Goal: Task Accomplishment & Management: Use online tool/utility

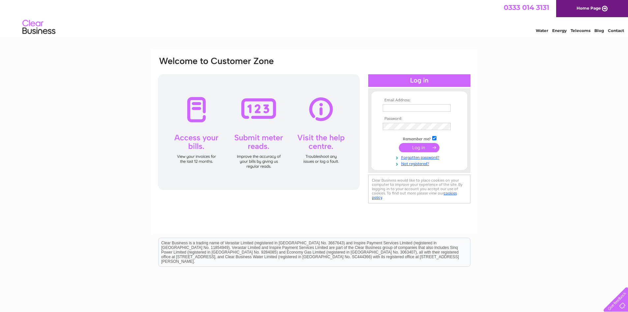
type input "purchase.ledger@regalead.co.uk"
click at [418, 147] on input "submit" at bounding box center [419, 147] width 41 height 9
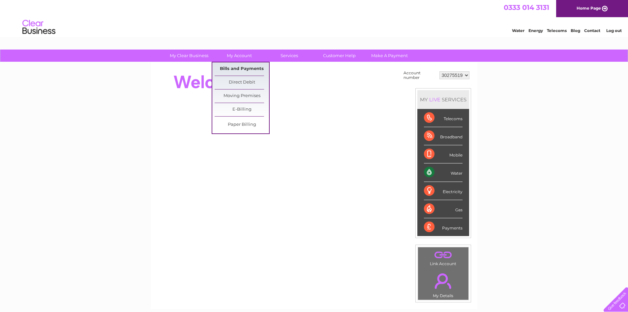
click at [234, 72] on link "Bills and Payments" at bounding box center [242, 68] width 54 height 13
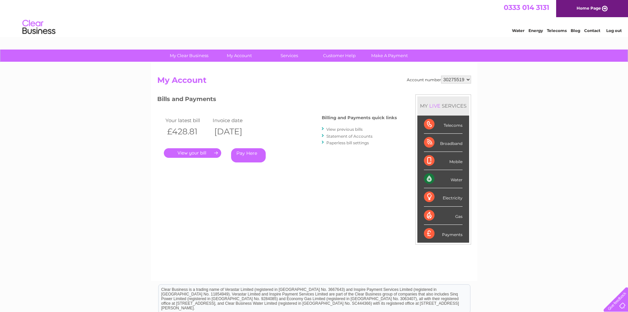
click at [334, 136] on link "Statement of Accounts" at bounding box center [350, 136] width 46 height 5
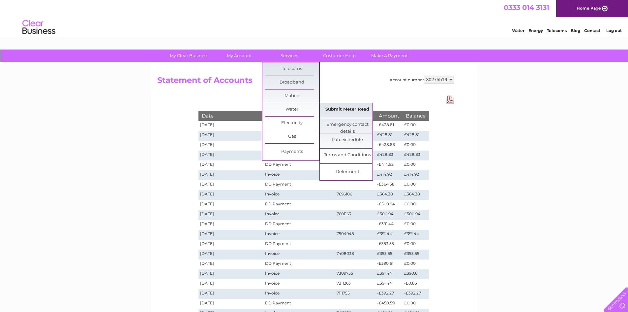
click at [346, 109] on link "Submit Meter Read" at bounding box center [347, 109] width 54 height 13
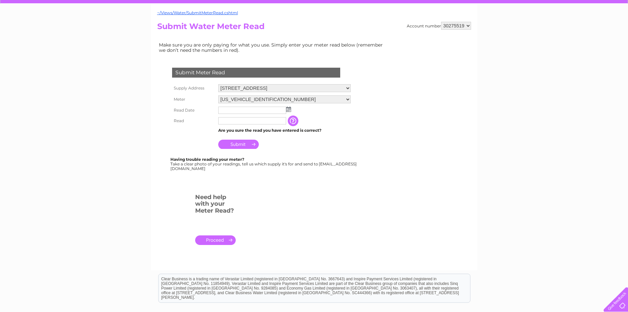
scroll to position [66, 0]
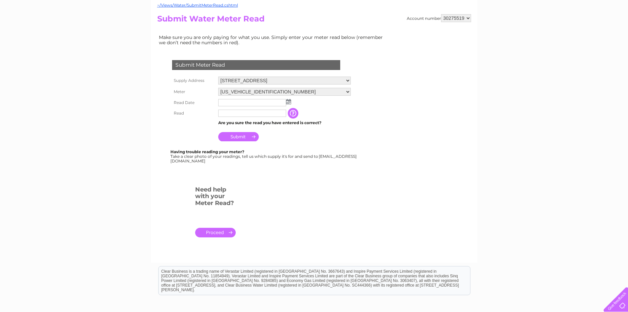
click at [349, 91] on select "[US_VEHICLE_IDENTIFICATION_NUMBER] [US_VEHICLE_IDENTIFICATION_NUMBER]" at bounding box center [284, 92] width 133 height 8
select select "323619"
click at [218, 88] on select "06ELSTER13T321561 06ELSTER20T205081" at bounding box center [284, 92] width 133 height 9
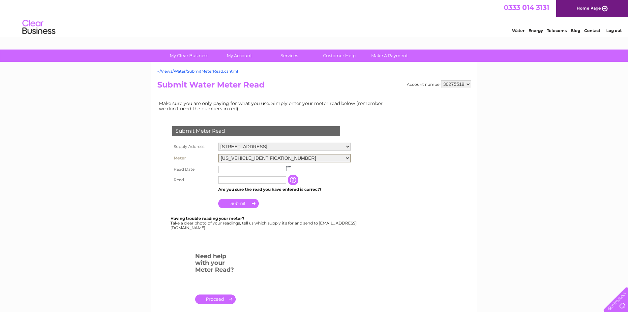
click at [347, 158] on select "06ELSTER13T321561 06ELSTER20T205081" at bounding box center [284, 158] width 133 height 9
select select "323614"
click at [218, 154] on select "06ELSTER13T321561 06ELSTER20T205081" at bounding box center [284, 158] width 133 height 9
click at [471, 83] on select "30275519" at bounding box center [456, 84] width 30 height 8
click at [466, 84] on select "30275519" at bounding box center [456, 84] width 30 height 8
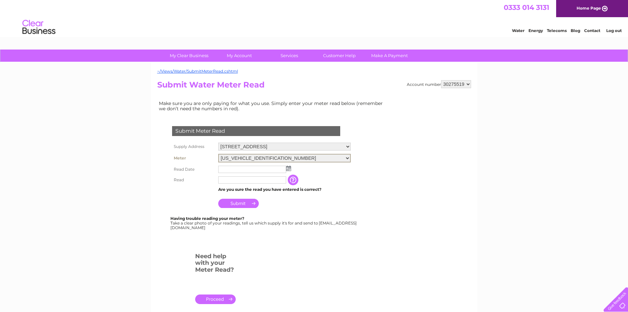
click at [346, 157] on select "06ELSTER13T321561 06ELSTER20T205081" at bounding box center [284, 158] width 133 height 9
click at [619, 32] on link "Log out" at bounding box center [615, 30] width 16 height 5
